Goal: Information Seeking & Learning: Compare options

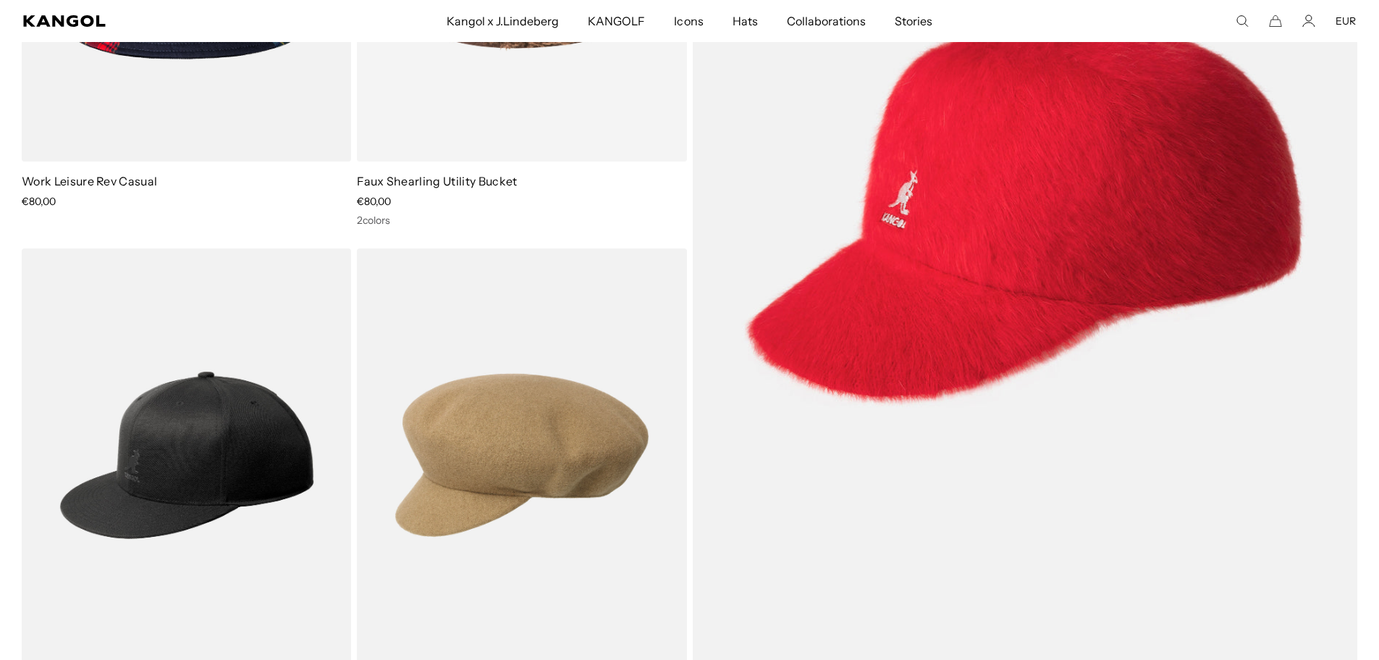
scroll to position [0, 298]
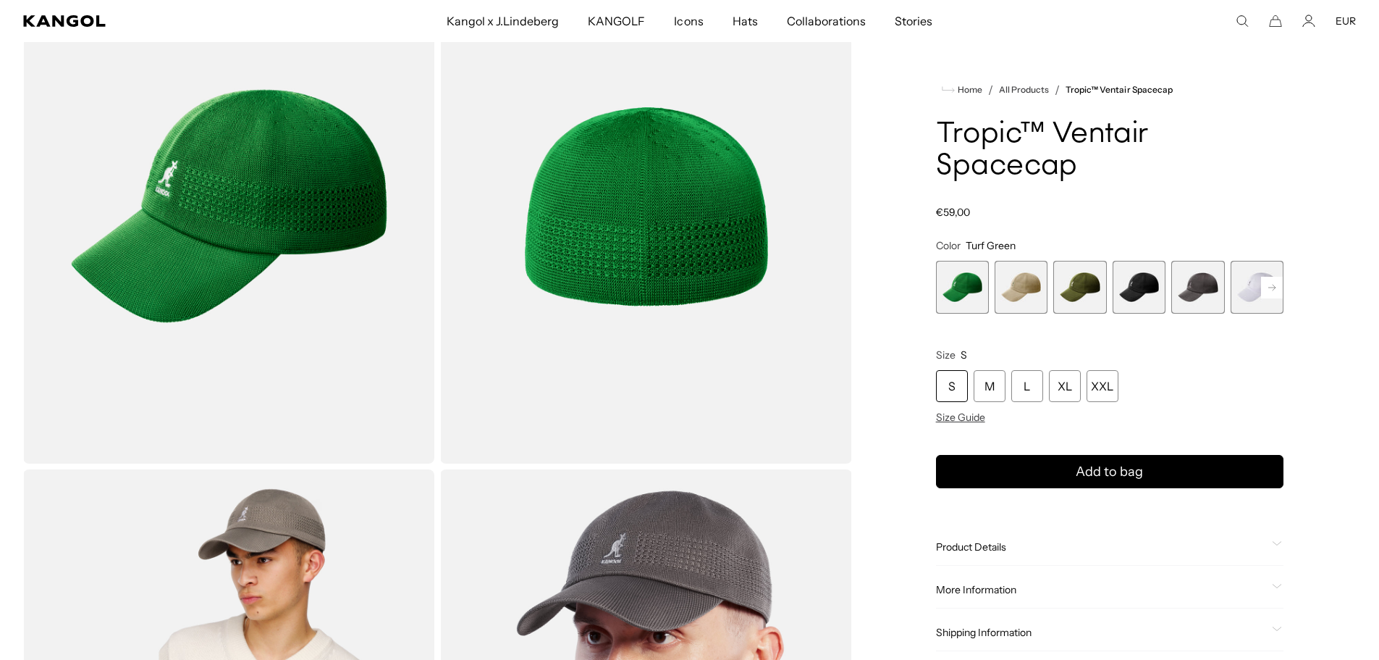
click at [1078, 291] on span "3 of 8" at bounding box center [1080, 287] width 53 height 53
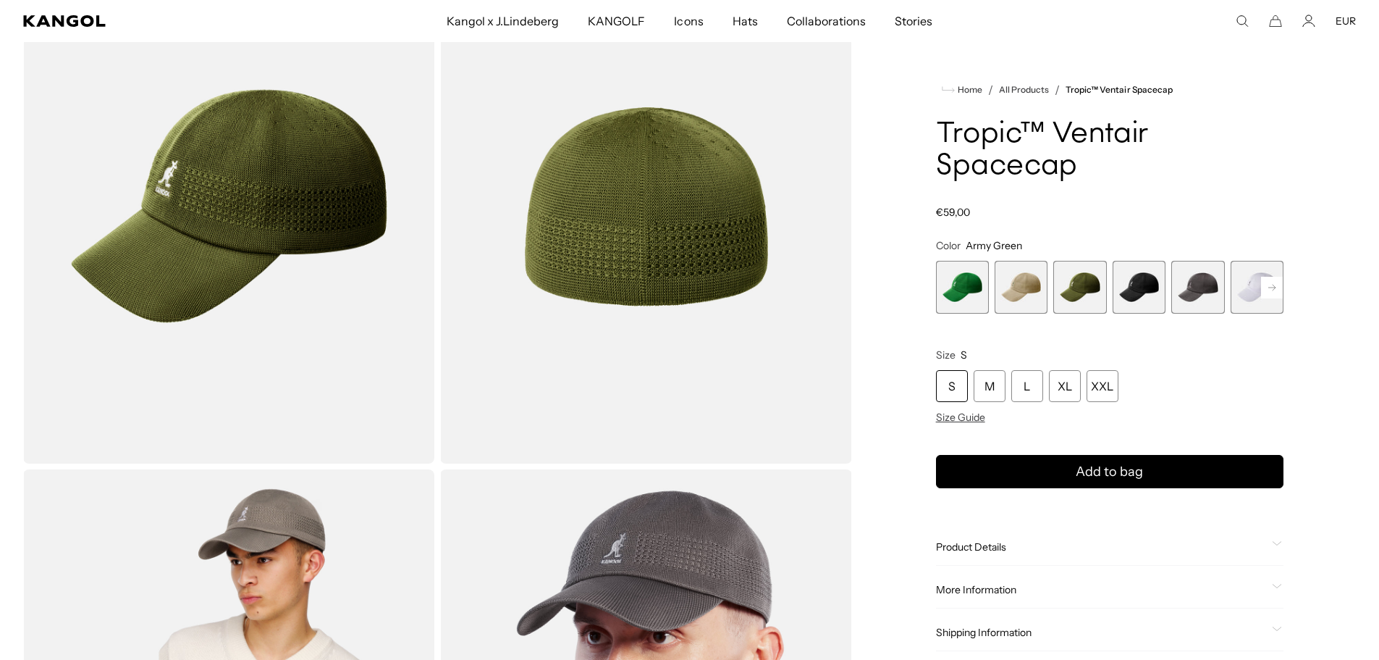
click at [1193, 288] on span "5 of 8" at bounding box center [1198, 287] width 53 height 53
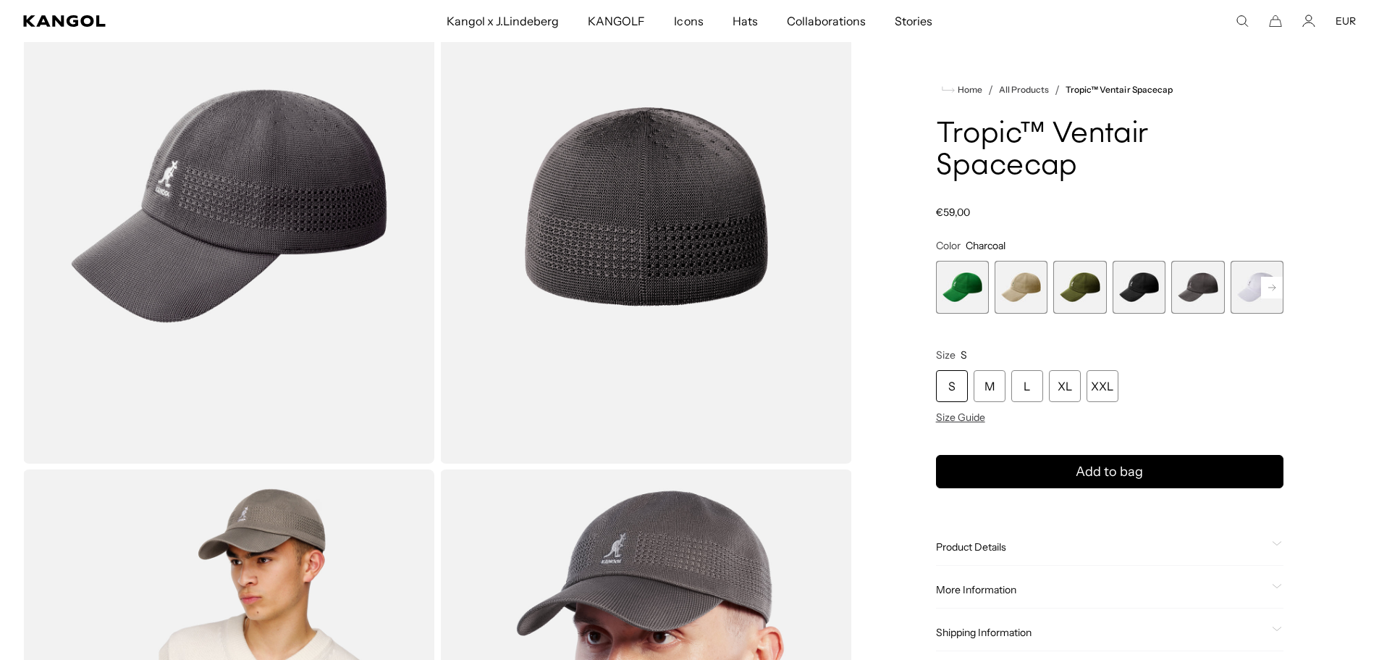
click at [1267, 289] on rect at bounding box center [1272, 288] width 22 height 22
click at [1267, 289] on span "8 of 8" at bounding box center [1257, 287] width 53 height 53
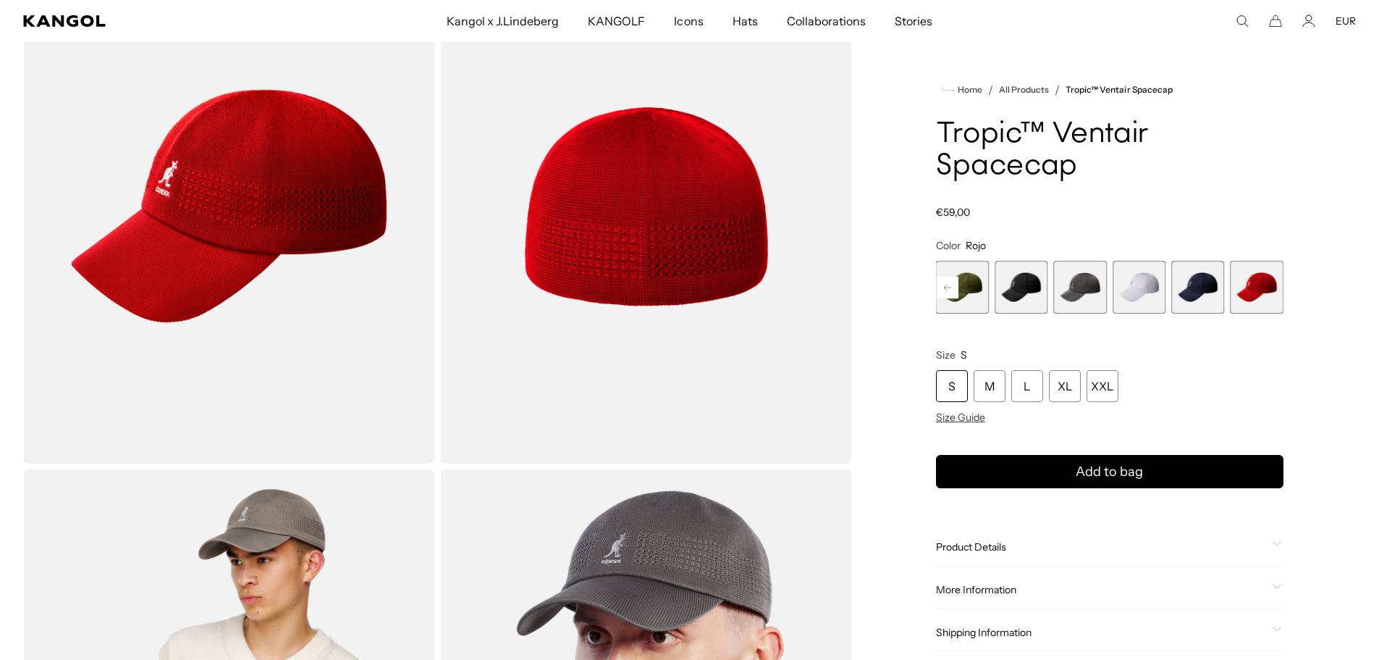
scroll to position [0, 298]
click at [964, 266] on span "3 of 8" at bounding box center [962, 287] width 53 height 53
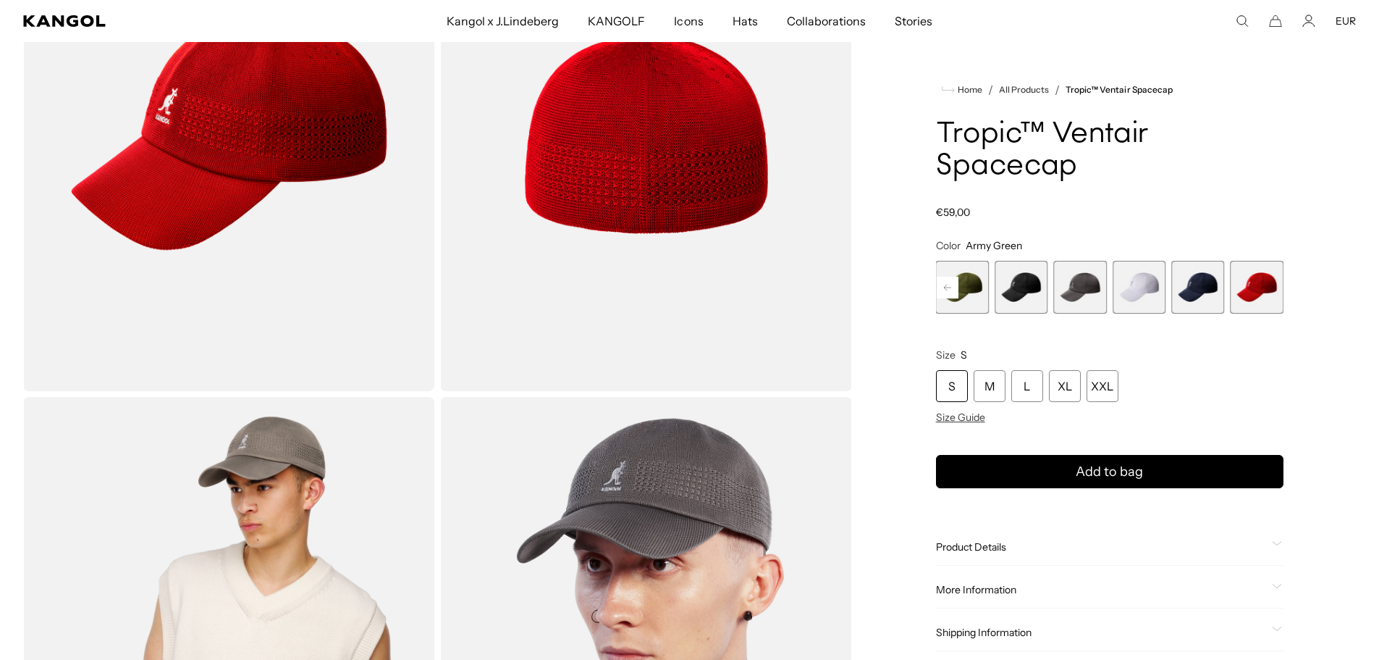
scroll to position [0, 298]
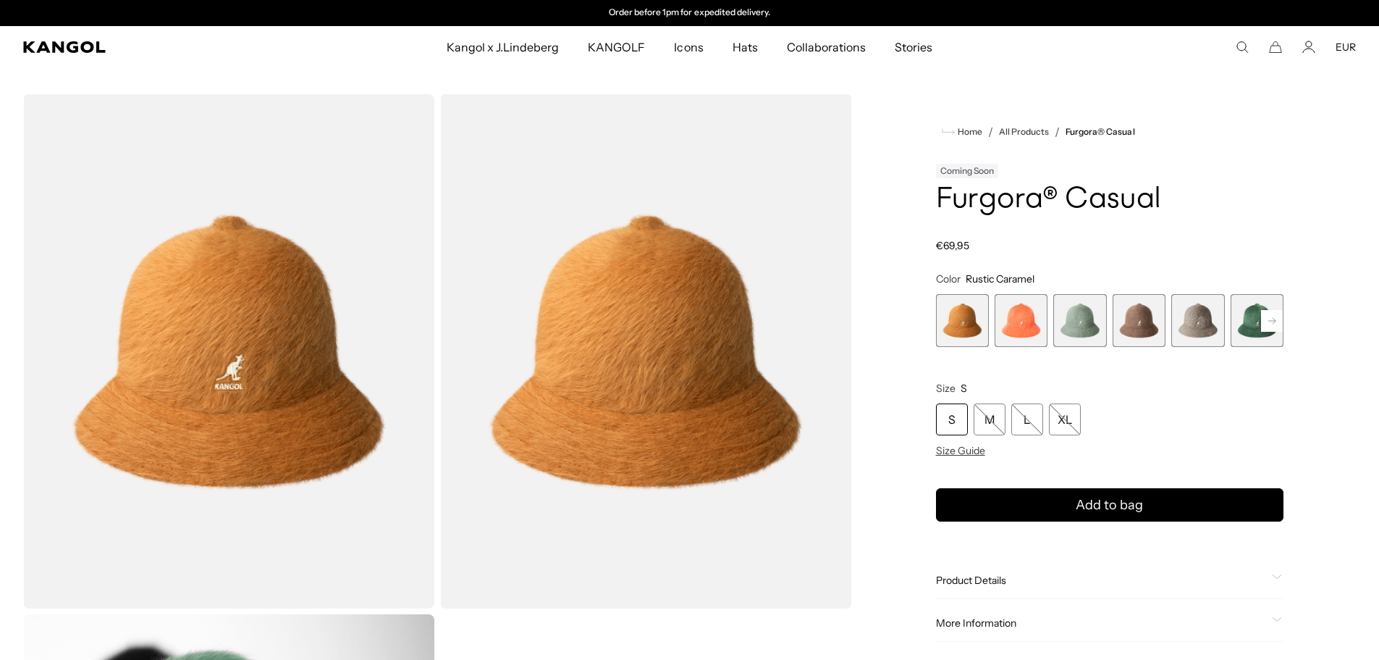
scroll to position [72, 0]
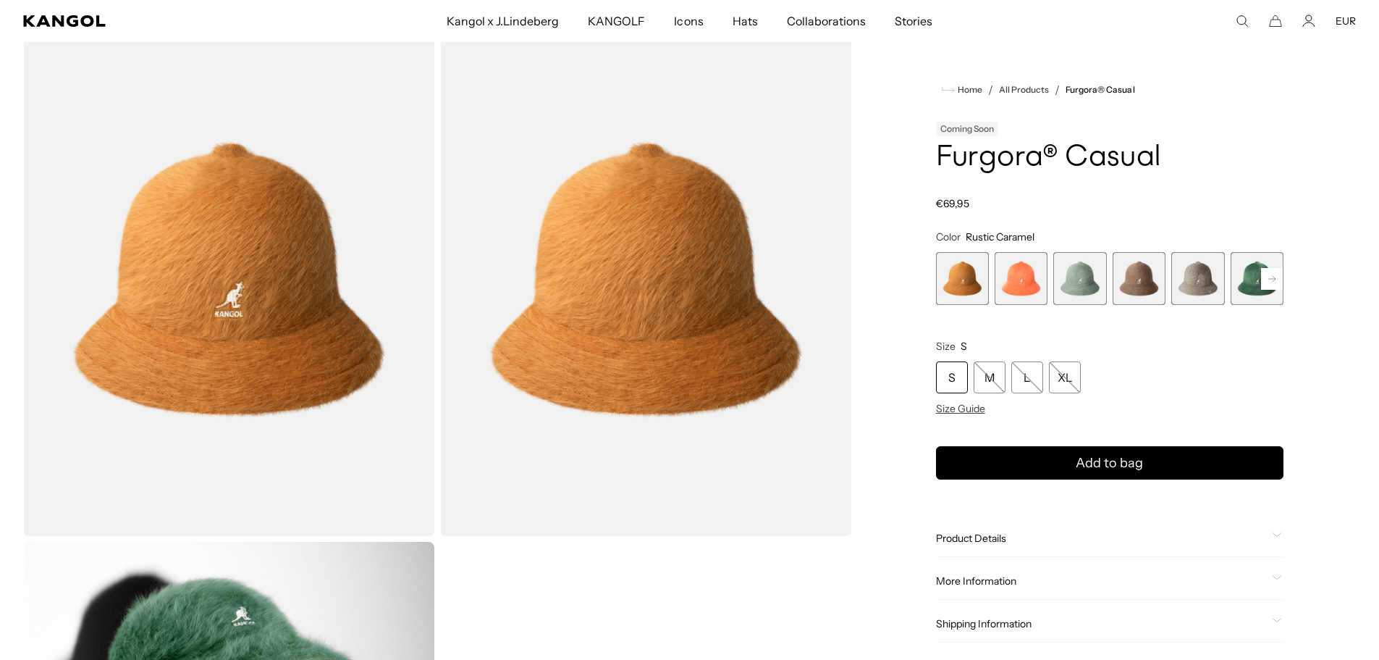
click at [1004, 307] on variant-selects "Color Rustic Caramel Previous Next Rustic Caramel Variant sold out or unavailab…" at bounding box center [1110, 322] width 348 height 185
click at [1051, 287] on div "Rustic Caramel Variant sold out or unavailable Coral Flame Variant sold out or …" at bounding box center [1110, 278] width 348 height 53
click at [1021, 280] on span "2 of 12" at bounding box center [1021, 278] width 53 height 53
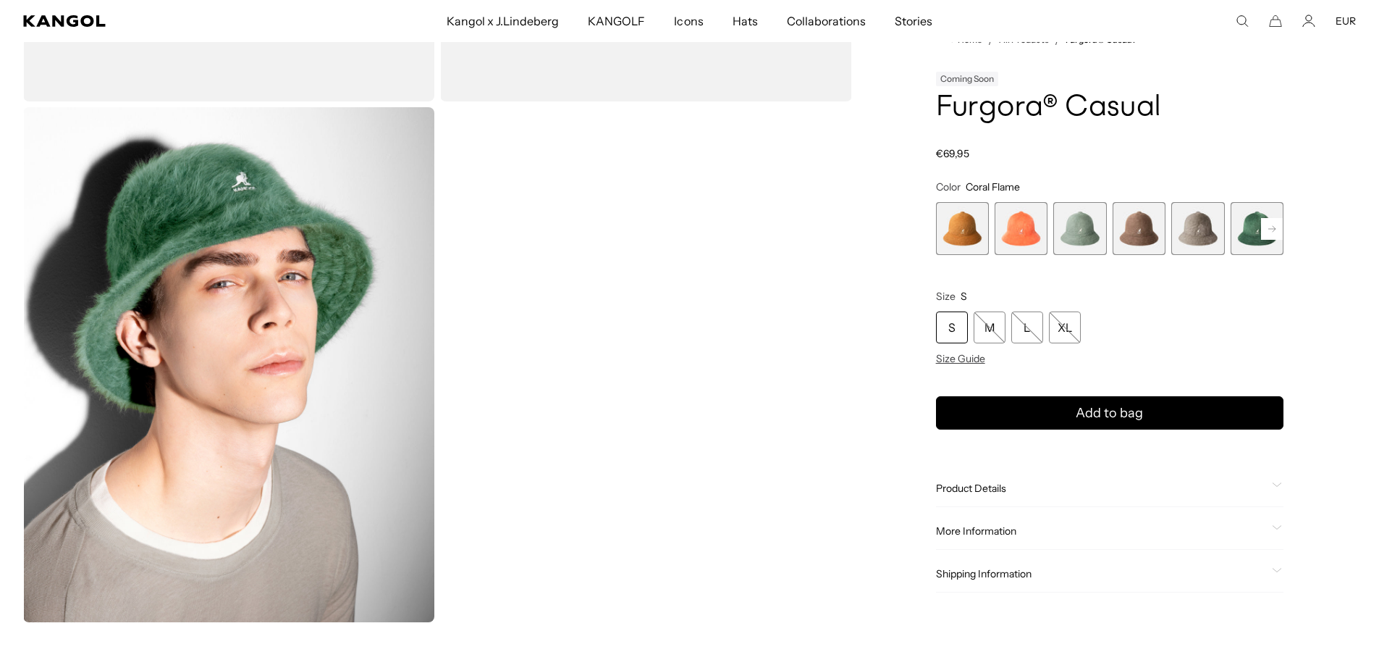
scroll to position [0, 298]
click at [1205, 229] on span "5 of 12" at bounding box center [1198, 228] width 53 height 53
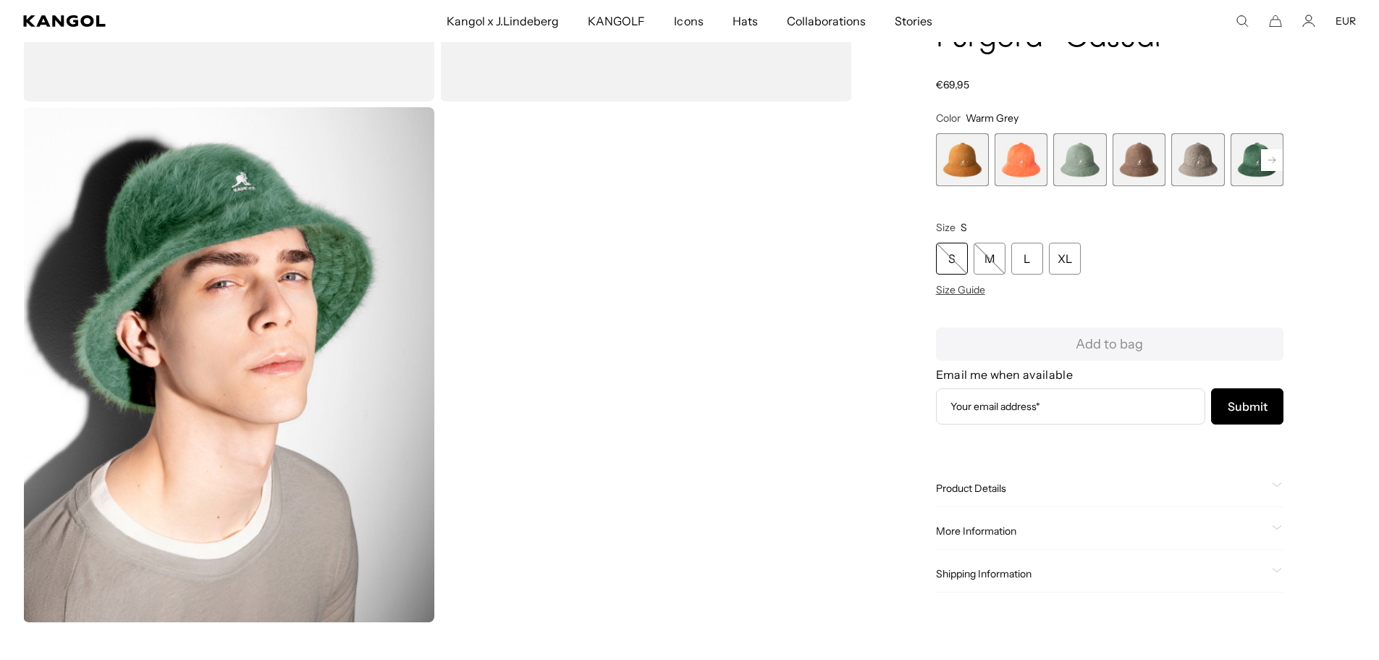
scroll to position [0, 0]
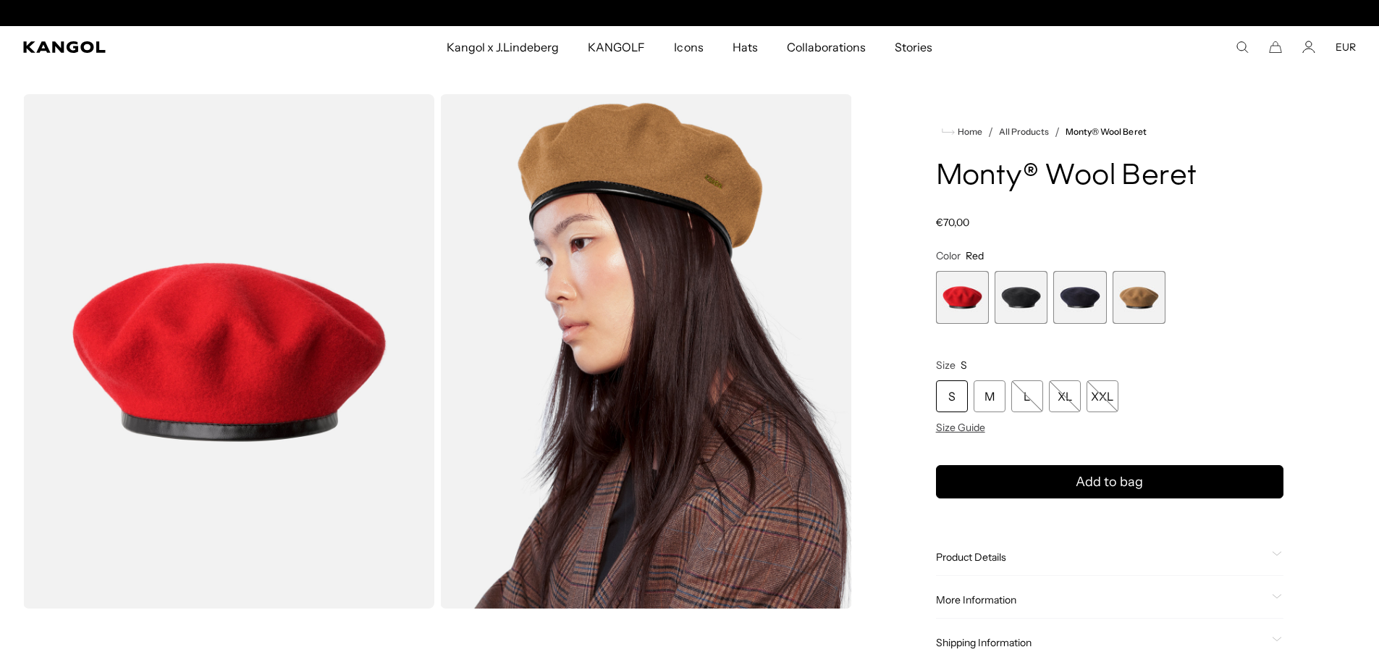
click at [1093, 315] on span "3 of 4" at bounding box center [1080, 297] width 53 height 53
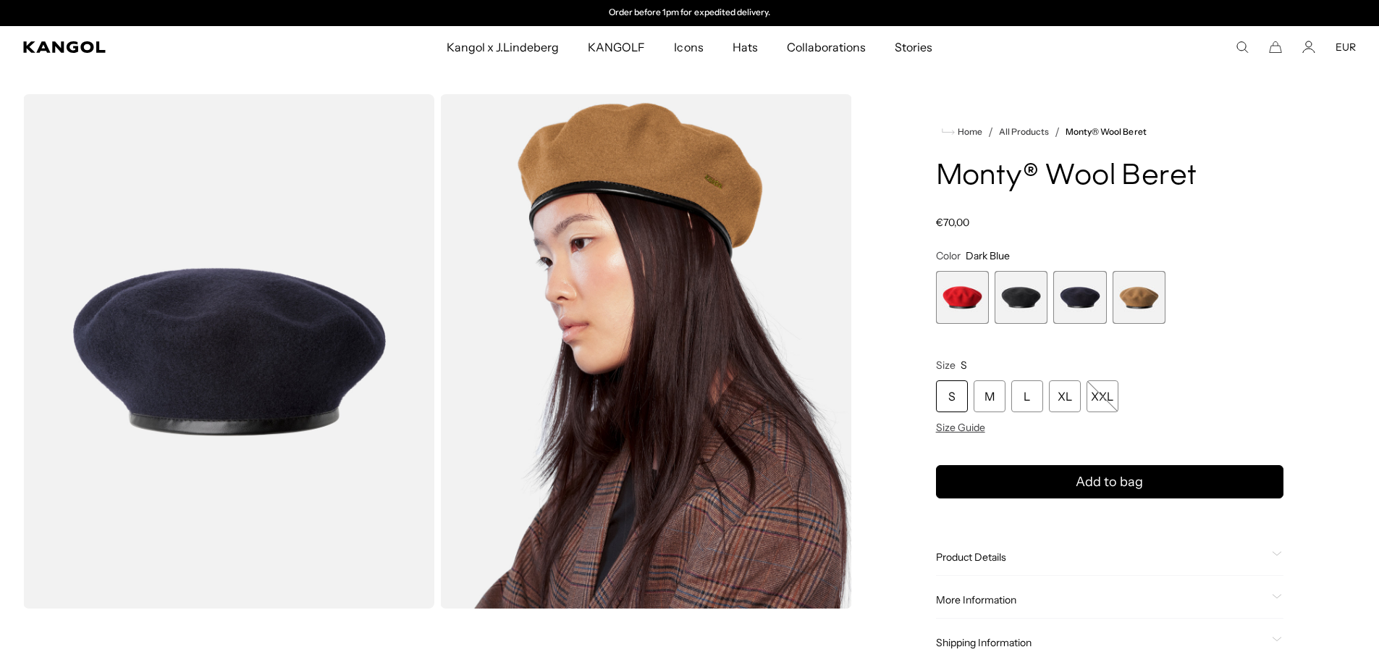
click at [1028, 299] on span "2 of 4" at bounding box center [1021, 297] width 53 height 53
click at [956, 297] on span "1 of 4" at bounding box center [962, 297] width 53 height 53
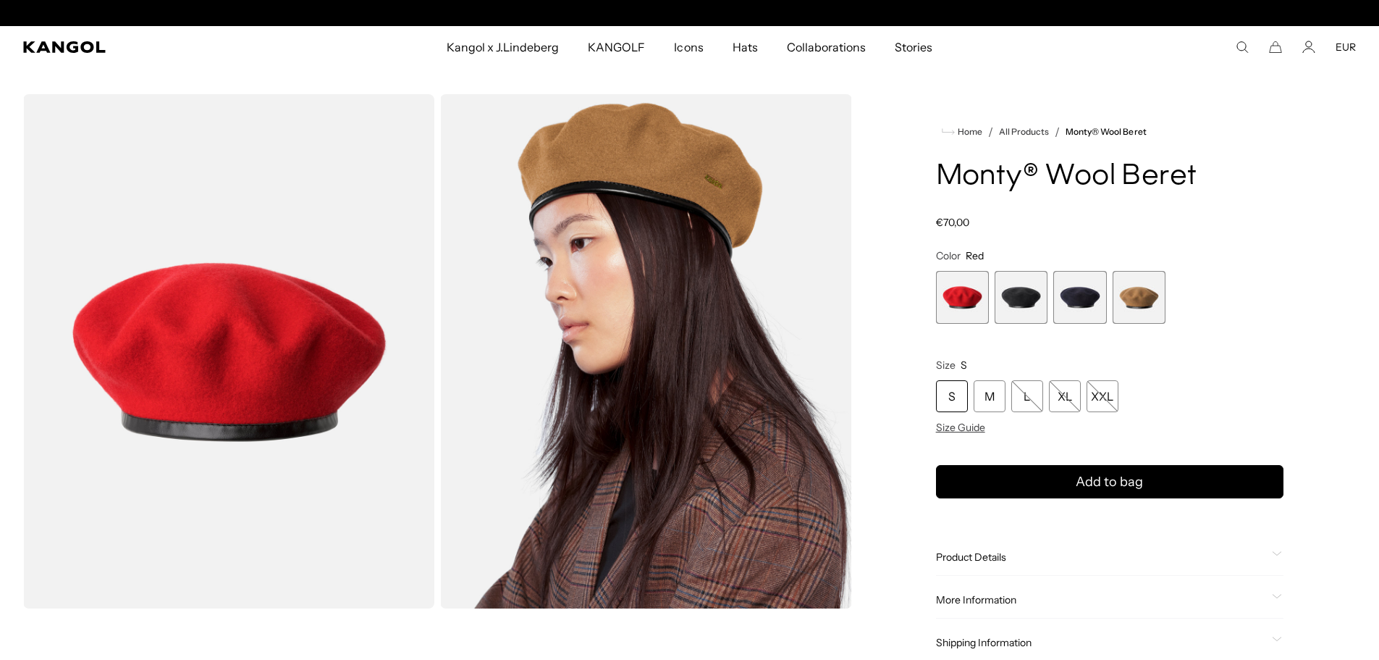
scroll to position [0, 298]
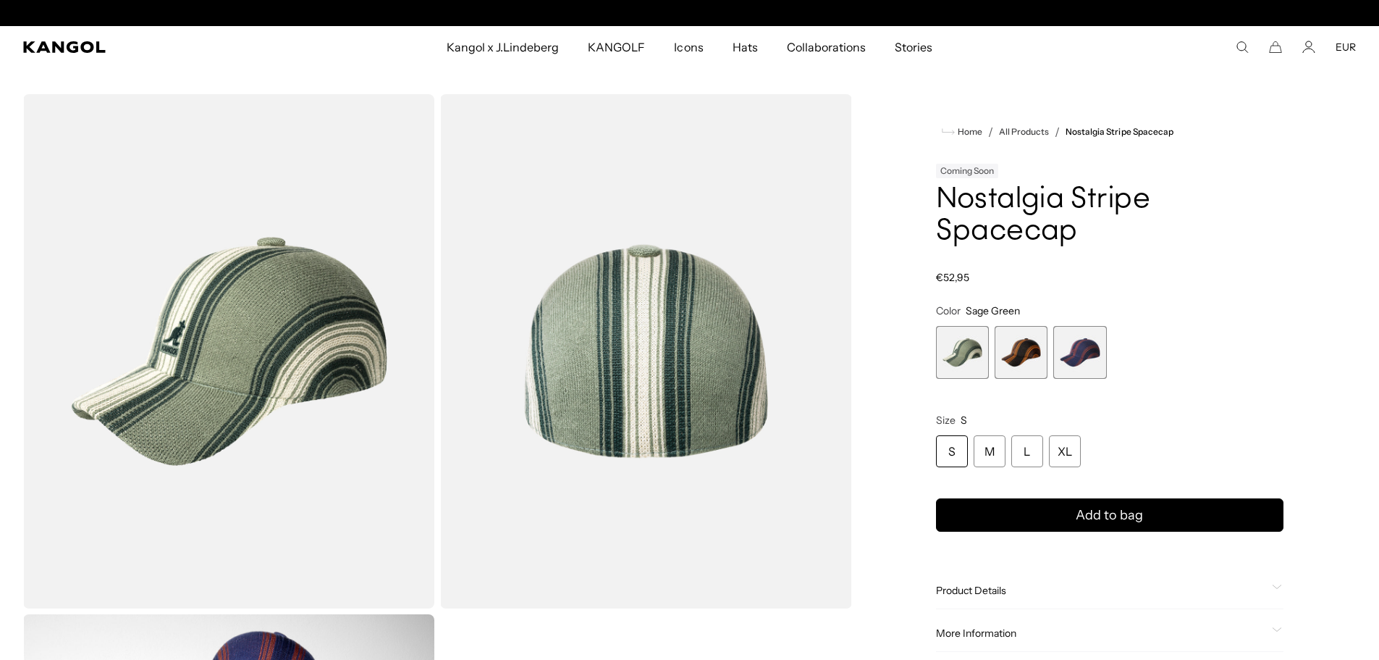
scroll to position [0, 298]
click at [1017, 362] on span "2 of 3" at bounding box center [1021, 352] width 53 height 53
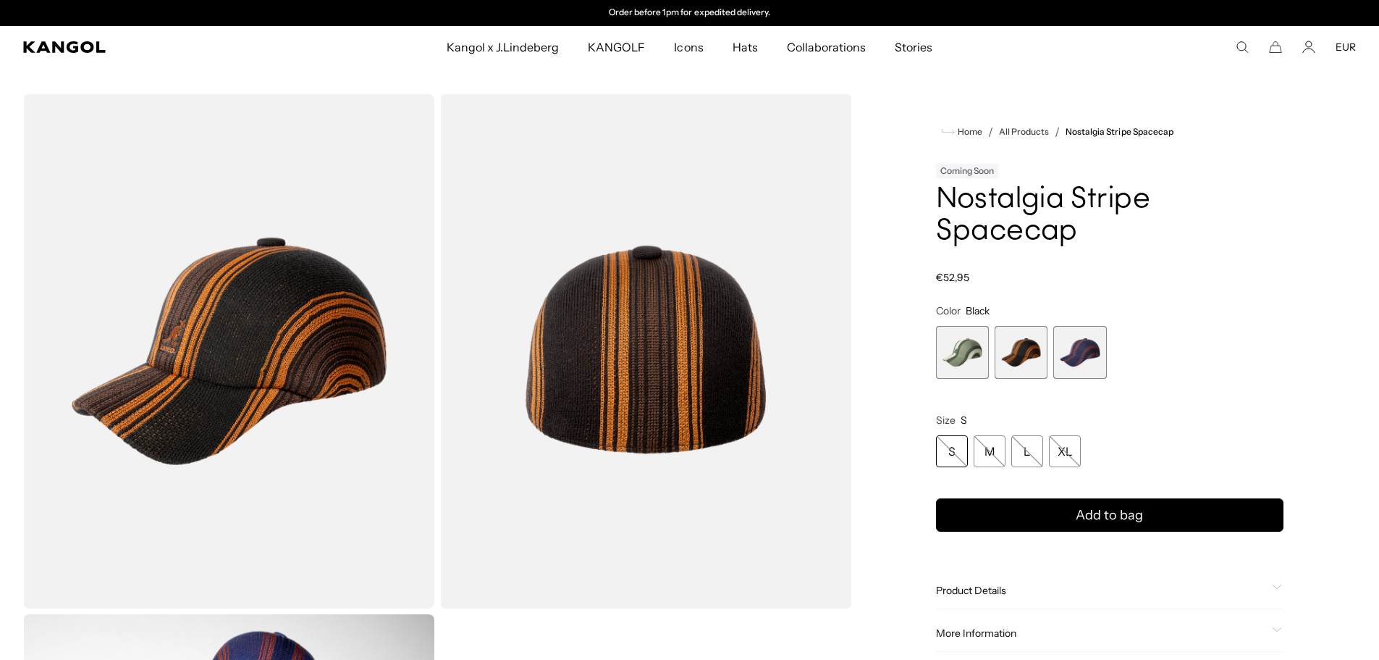
click at [1088, 361] on span "3 of 3" at bounding box center [1080, 352] width 53 height 53
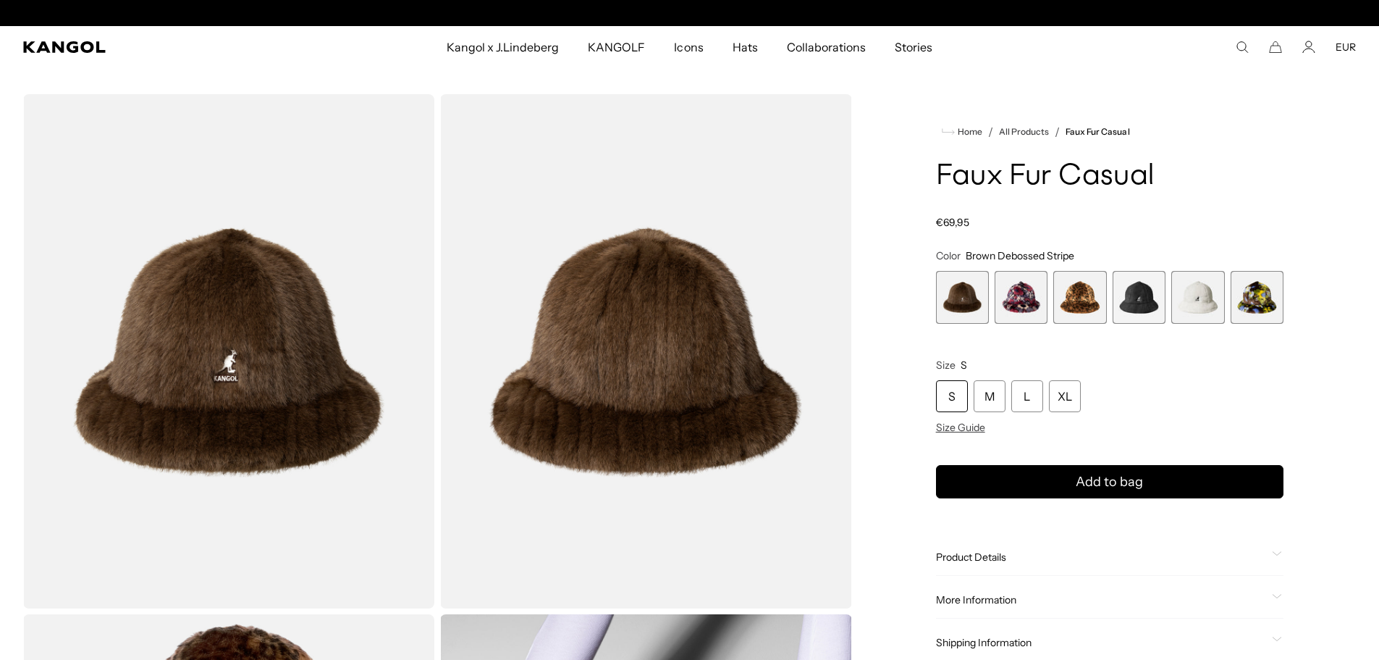
scroll to position [0, 298]
click at [1250, 311] on span "6 of 6" at bounding box center [1257, 297] width 53 height 53
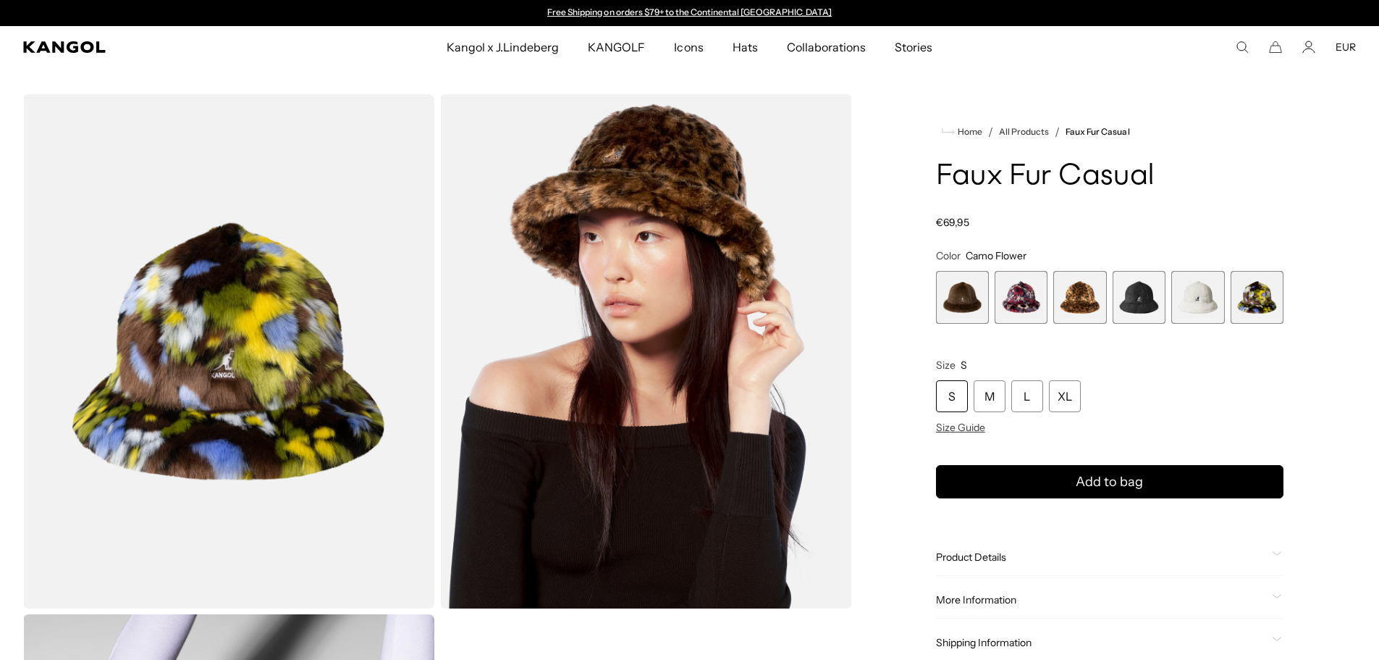
click at [1075, 302] on span "3 of 6" at bounding box center [1080, 297] width 53 height 53
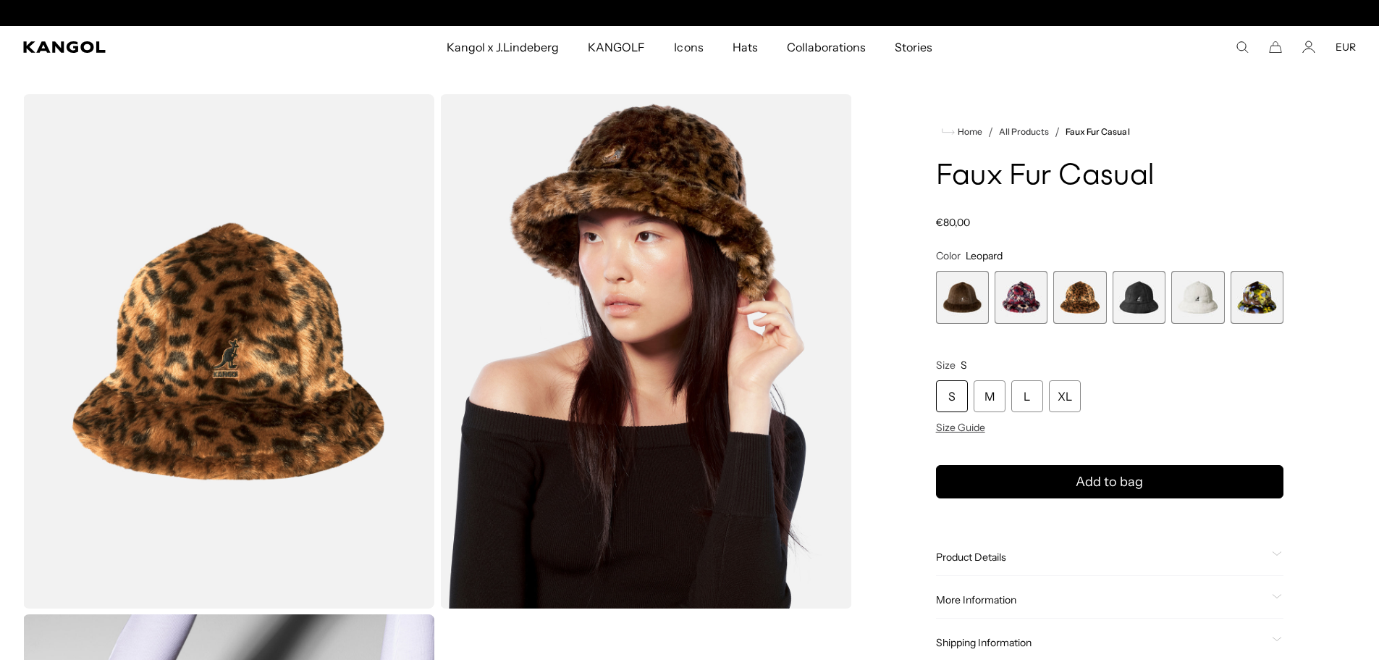
scroll to position [0, 298]
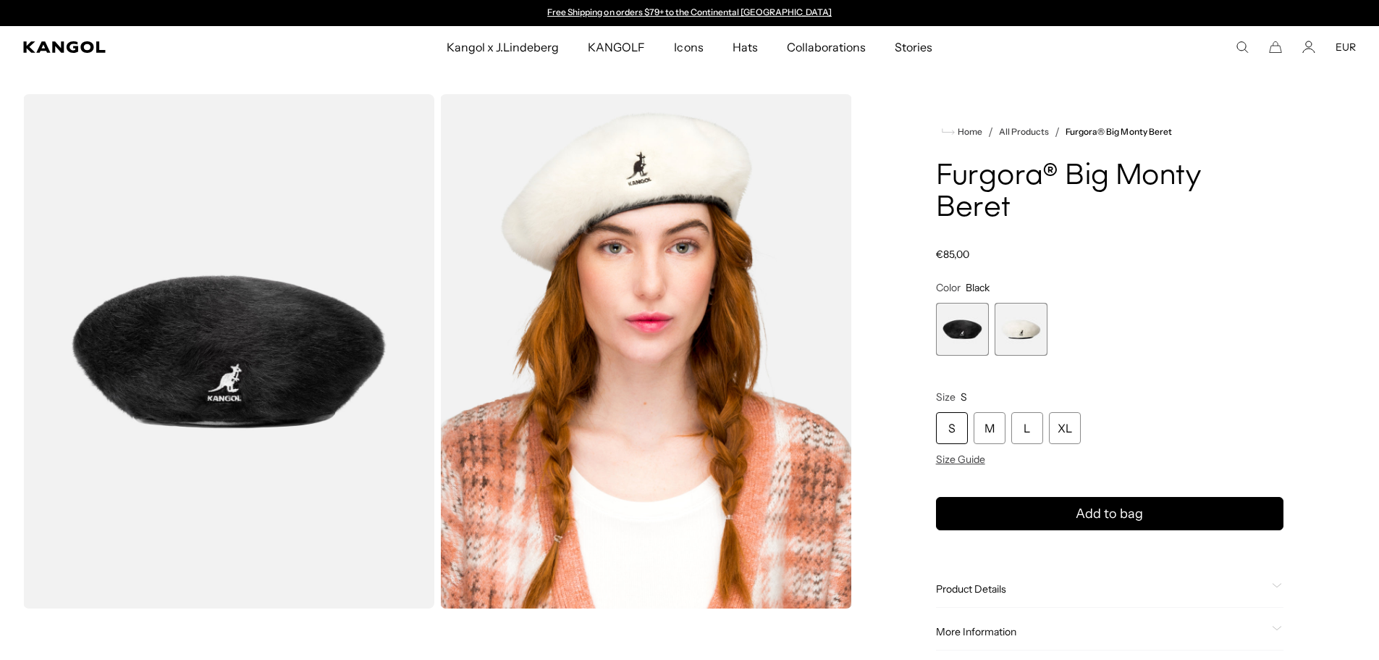
click at [291, 331] on img "Gallery Viewer" at bounding box center [228, 351] width 411 height 514
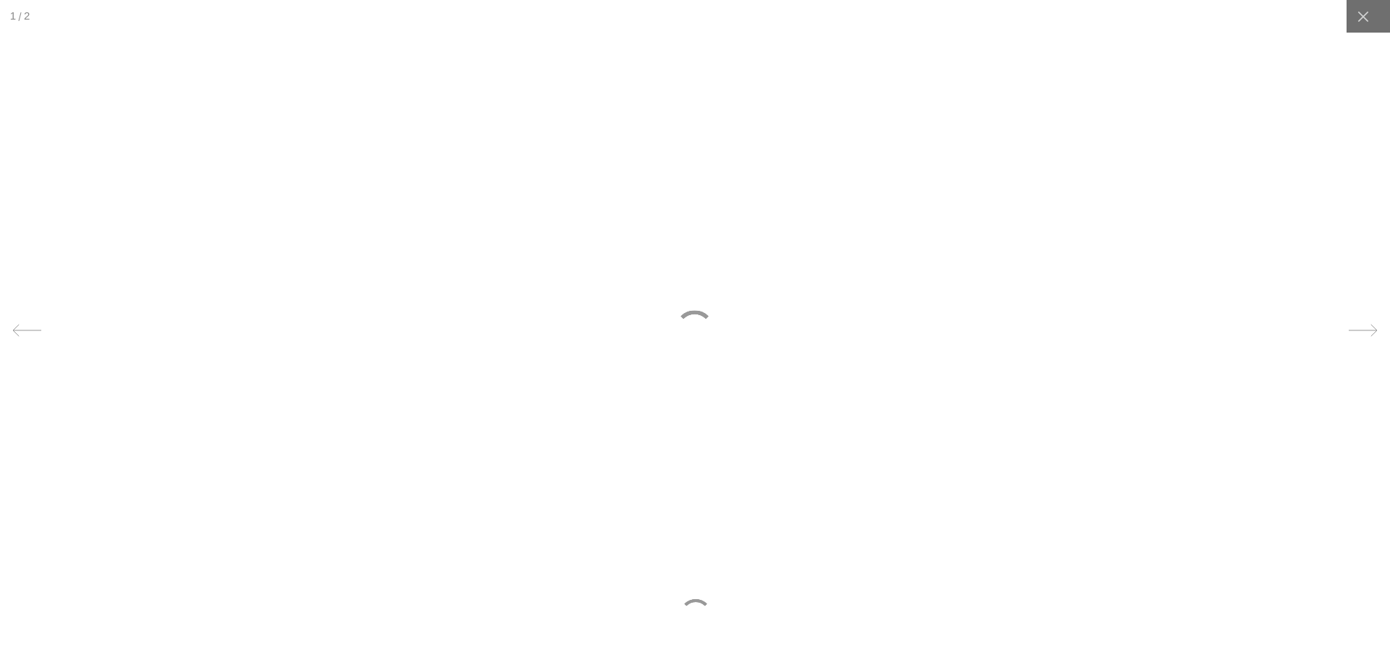
scroll to position [0, 298]
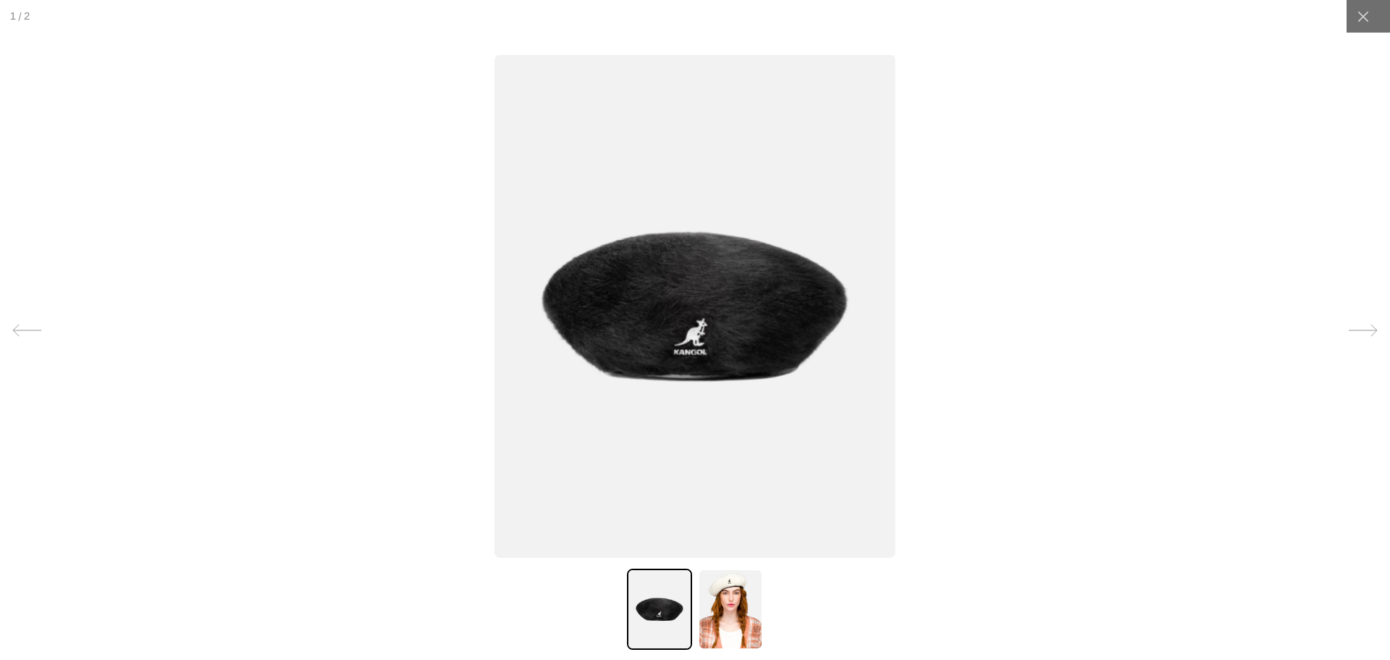
click at [785, 291] on img at bounding box center [695, 305] width 401 height 503
